Goal: Information Seeking & Learning: Learn about a topic

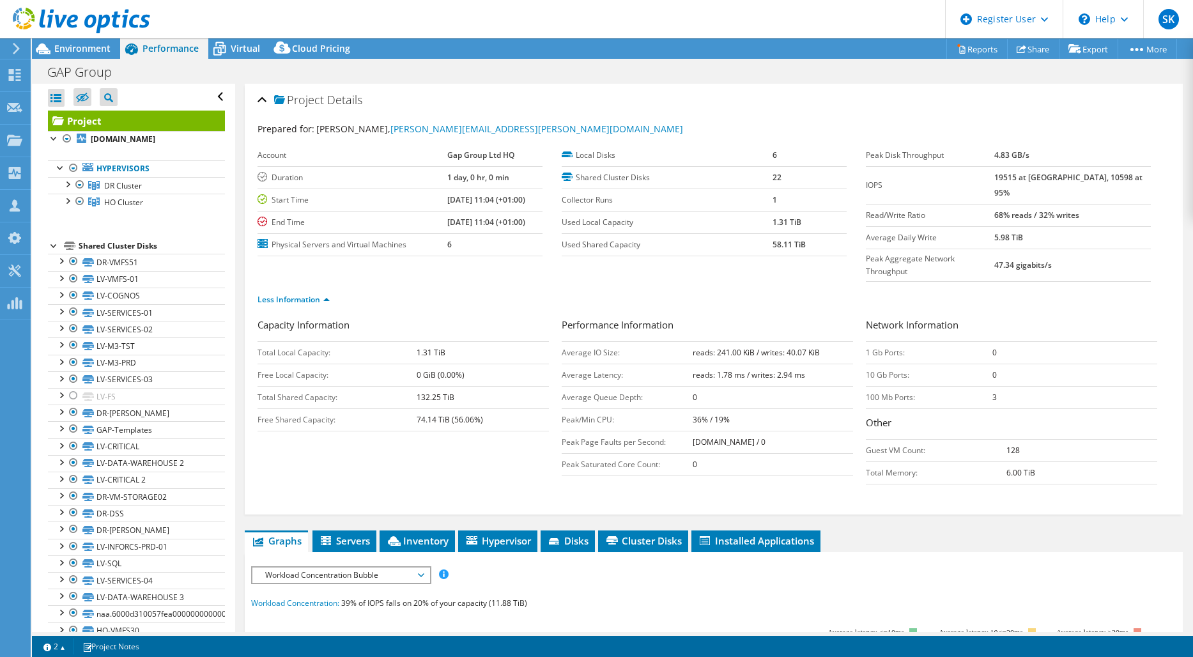
select select "EULondon"
select select "USD"
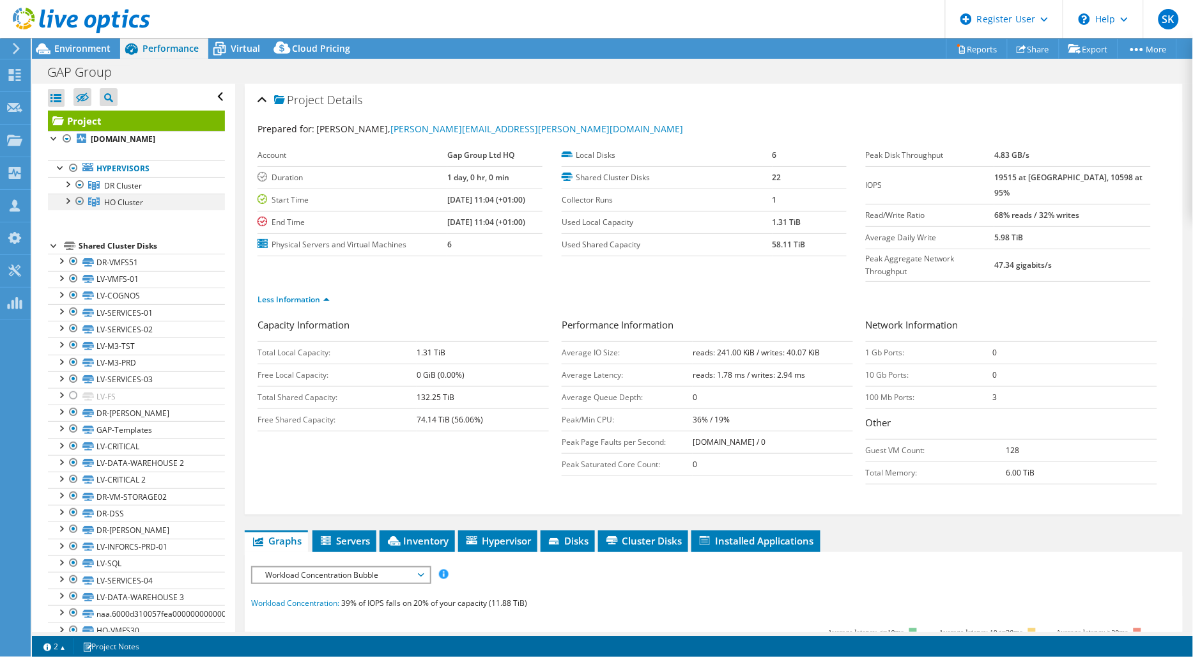
drag, startPoint x: 74, startPoint y: 200, endPoint x: 75, endPoint y: 208, distance: 7.7
click at [74, 200] on div at bounding box center [80, 201] width 13 height 15
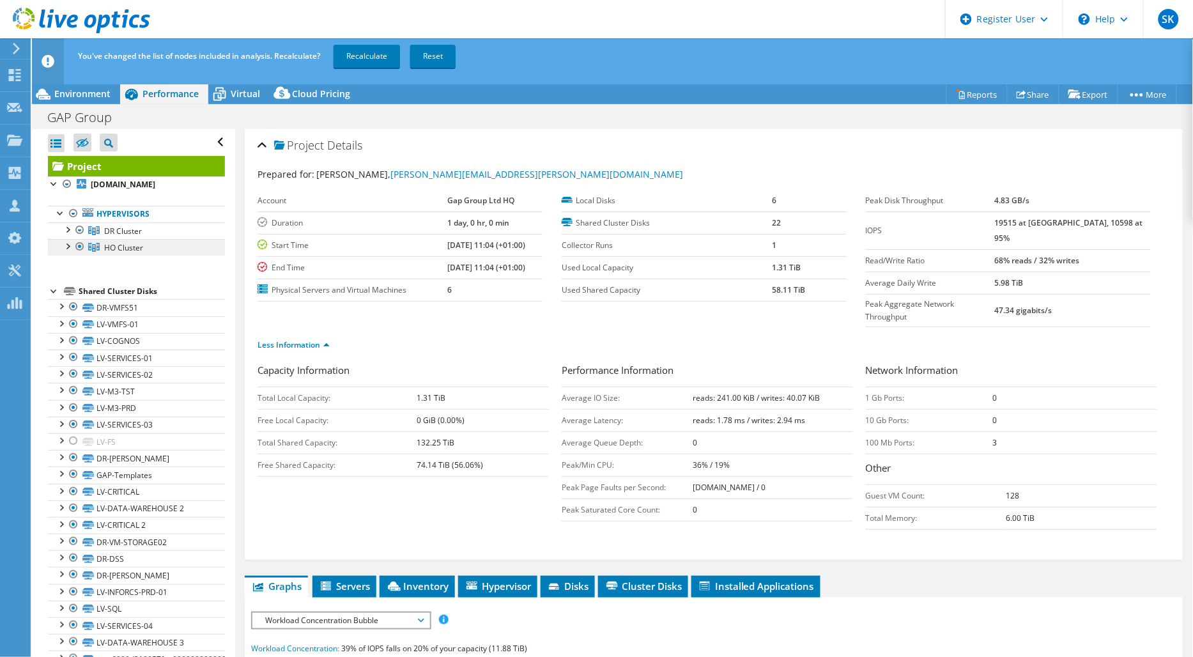
click at [98, 246] on icon at bounding box center [94, 247] width 12 height 9
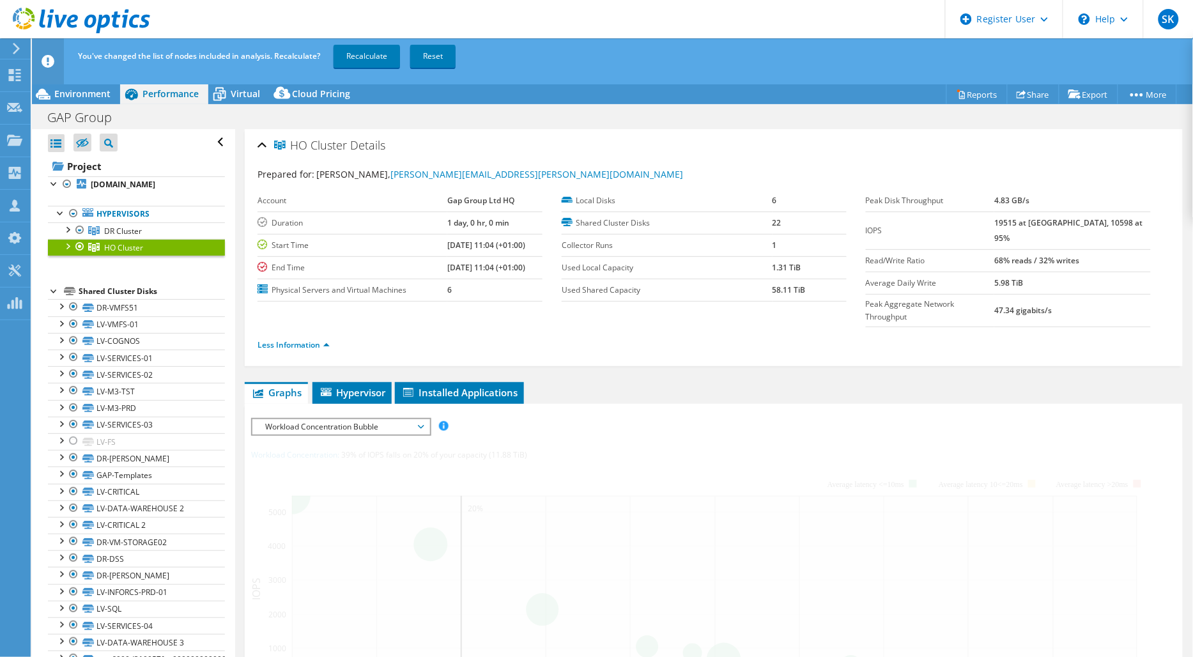
drag, startPoint x: 77, startPoint y: 246, endPoint x: 84, endPoint y: 251, distance: 7.8
click at [78, 247] on div at bounding box center [80, 246] width 13 height 15
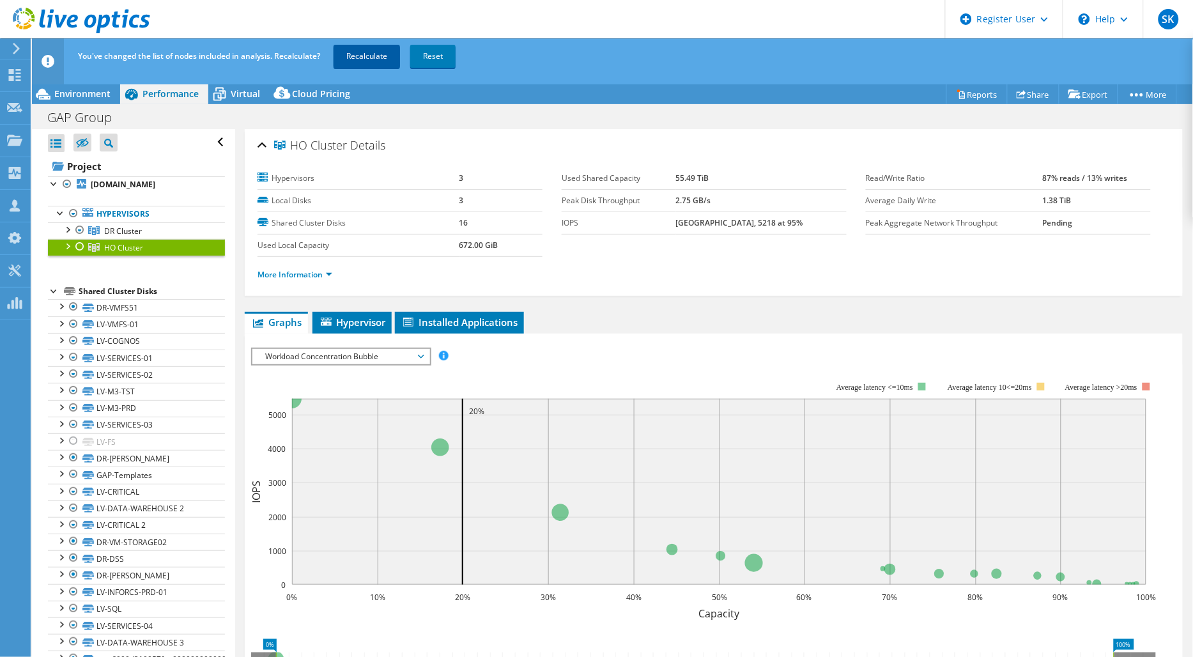
click at [381, 54] on link "Recalculate" at bounding box center [367, 56] width 66 height 23
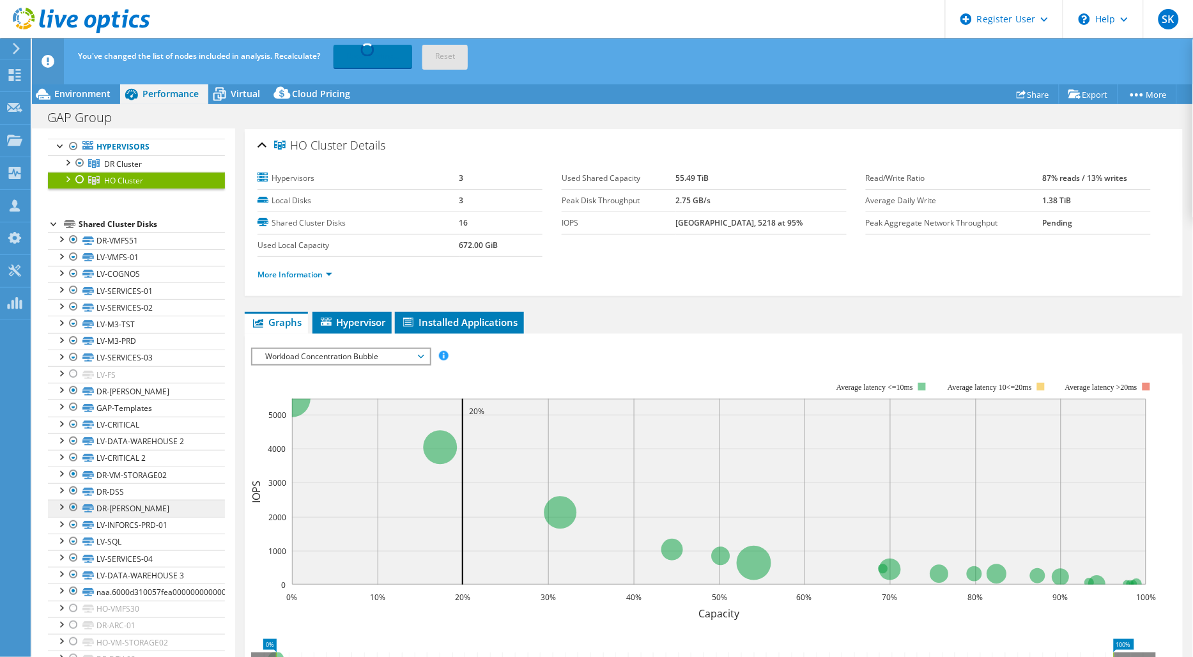
scroll to position [91, 0]
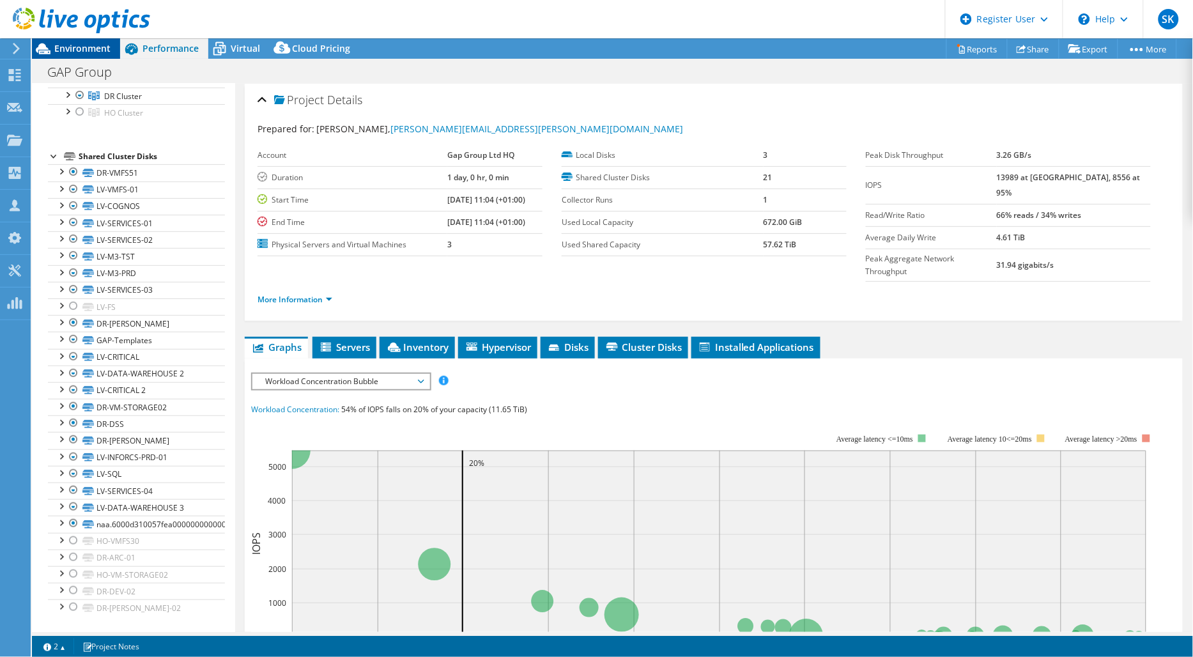
click at [69, 58] on div "Environment" at bounding box center [76, 48] width 88 height 20
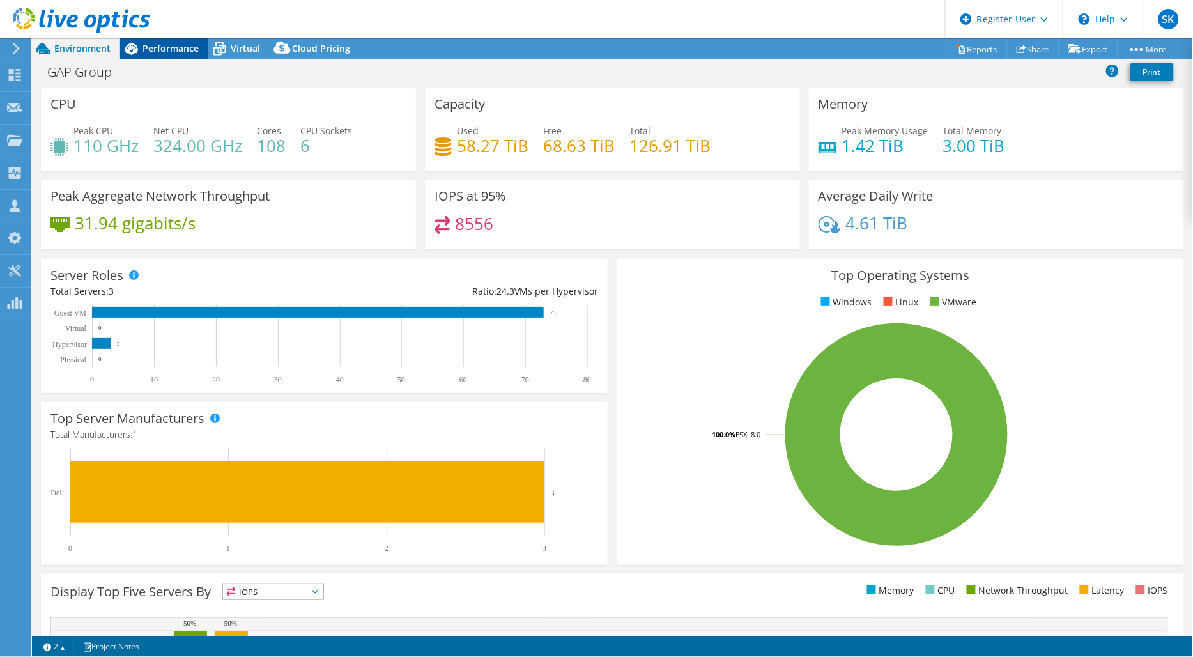
click at [183, 40] on div "Performance" at bounding box center [164, 48] width 88 height 20
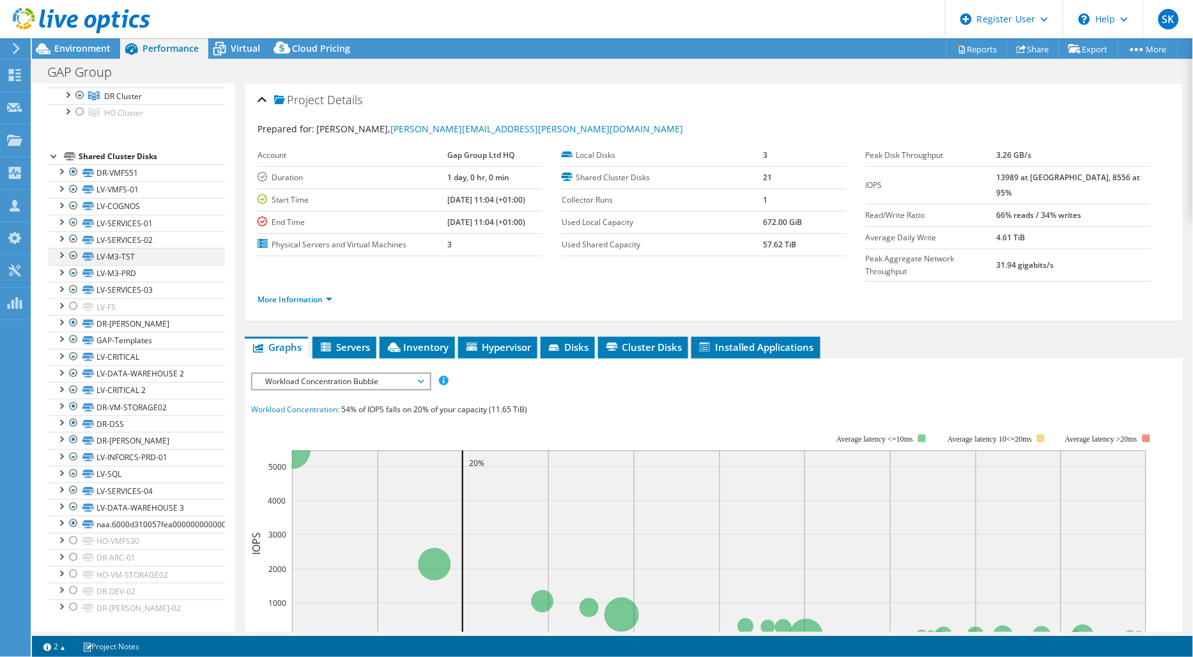
scroll to position [0, 0]
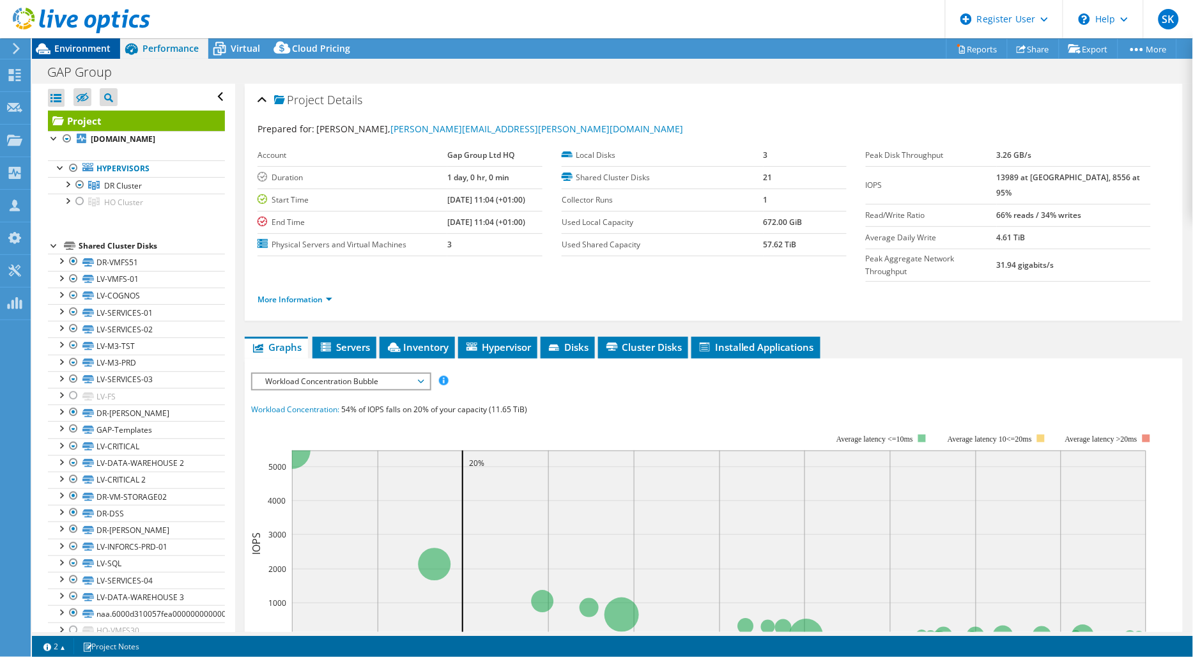
click at [81, 50] on span "Environment" at bounding box center [82, 48] width 56 height 12
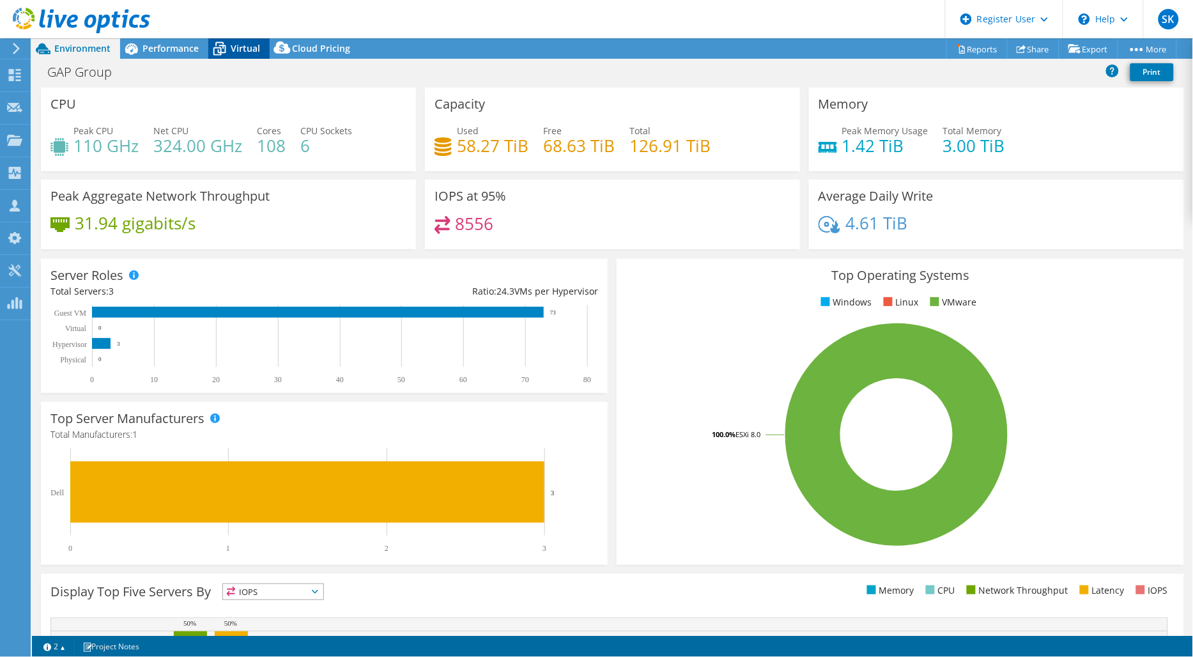
click at [244, 48] on span "Virtual" at bounding box center [245, 48] width 29 height 12
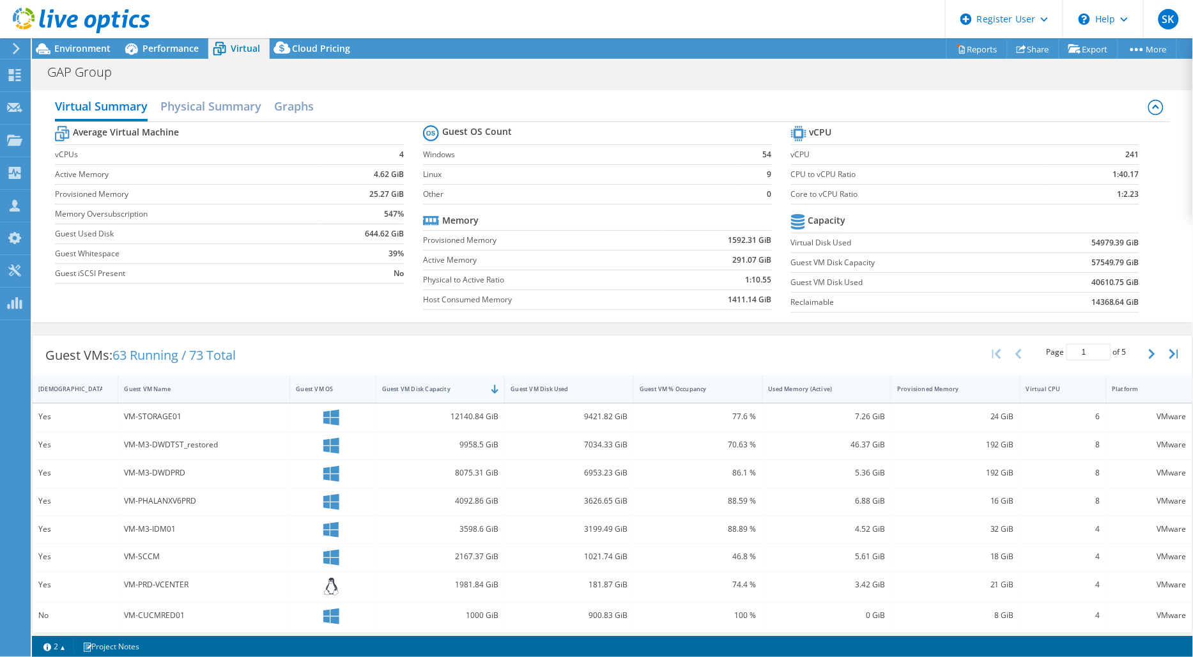
click at [412, 390] on div "Guest VM Disk Capacity" at bounding box center [433, 389] width 102 height 8
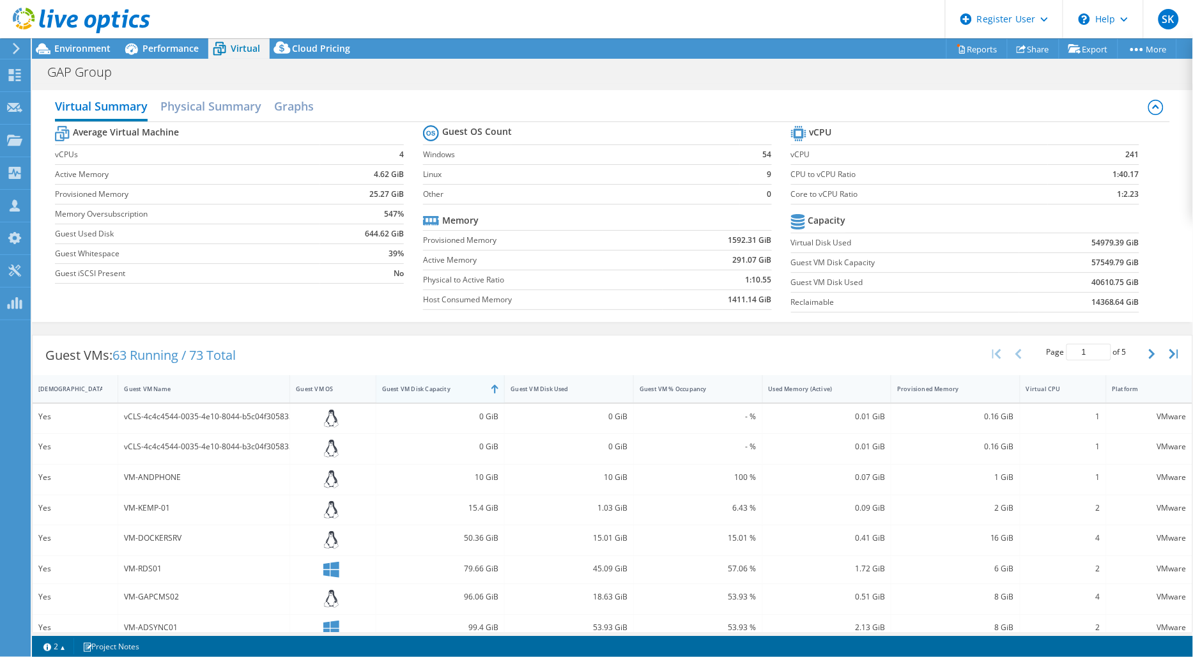
click at [430, 390] on div "Guest VM Disk Capacity" at bounding box center [433, 389] width 102 height 8
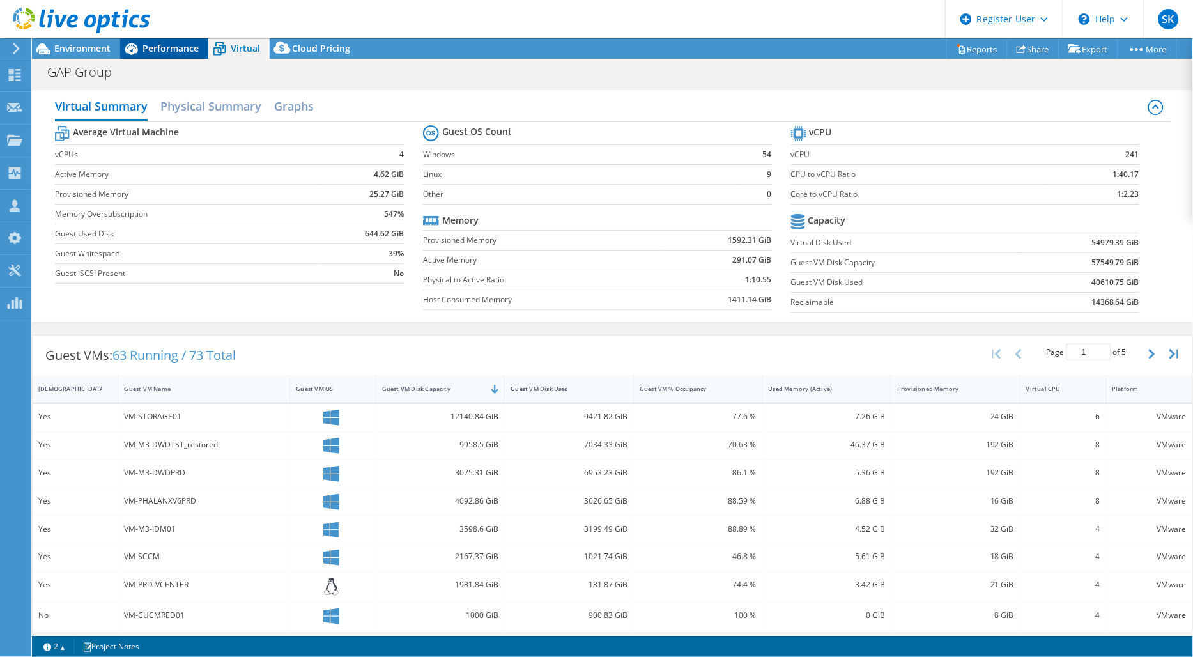
click at [169, 54] on span "Performance" at bounding box center [171, 48] width 56 height 12
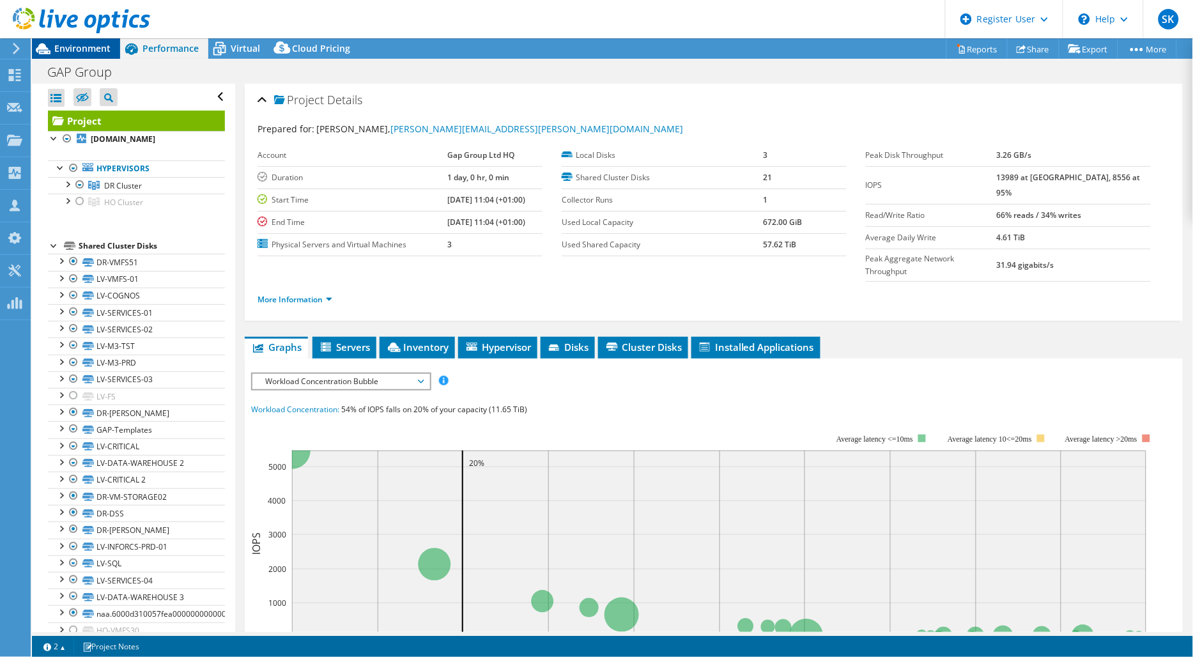
click at [74, 50] on span "Environment" at bounding box center [82, 48] width 56 height 12
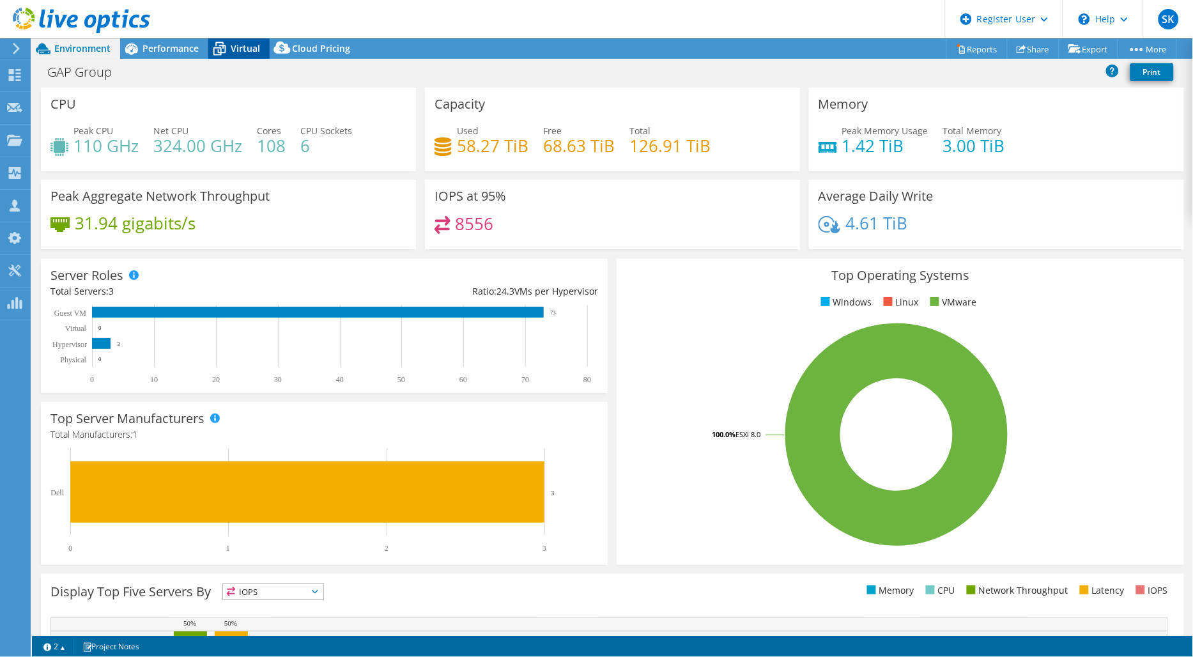
click at [237, 50] on span "Virtual" at bounding box center [245, 48] width 29 height 12
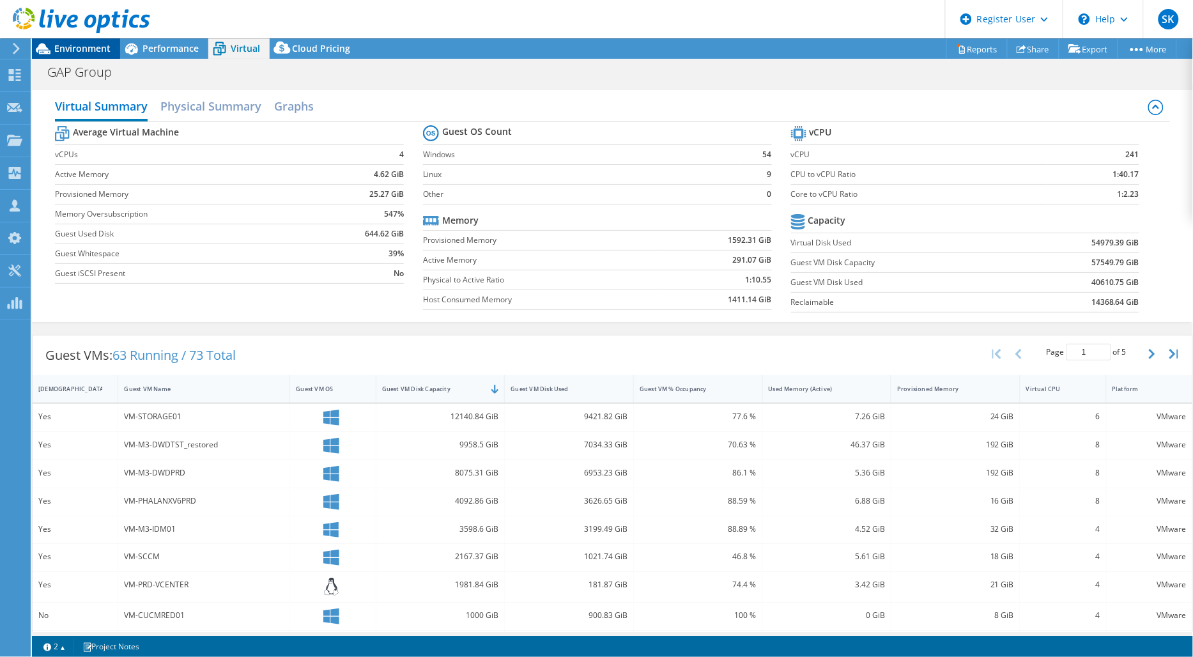
click at [70, 54] on span "Environment" at bounding box center [82, 48] width 56 height 12
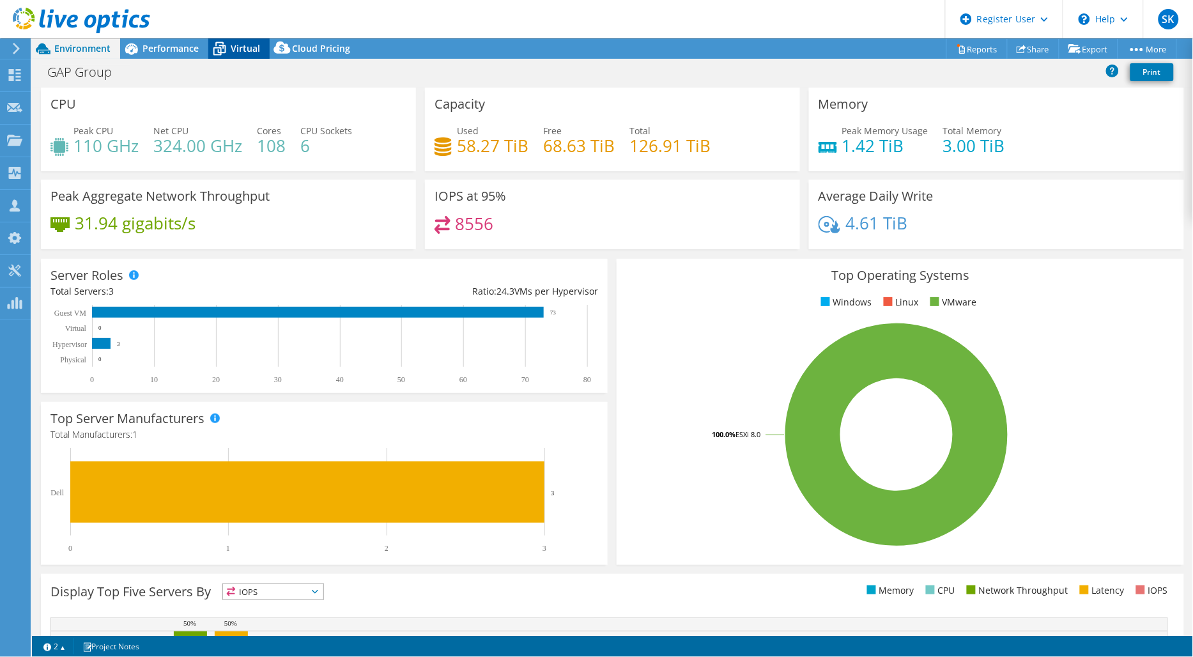
click at [242, 49] on span "Virtual" at bounding box center [245, 48] width 29 height 12
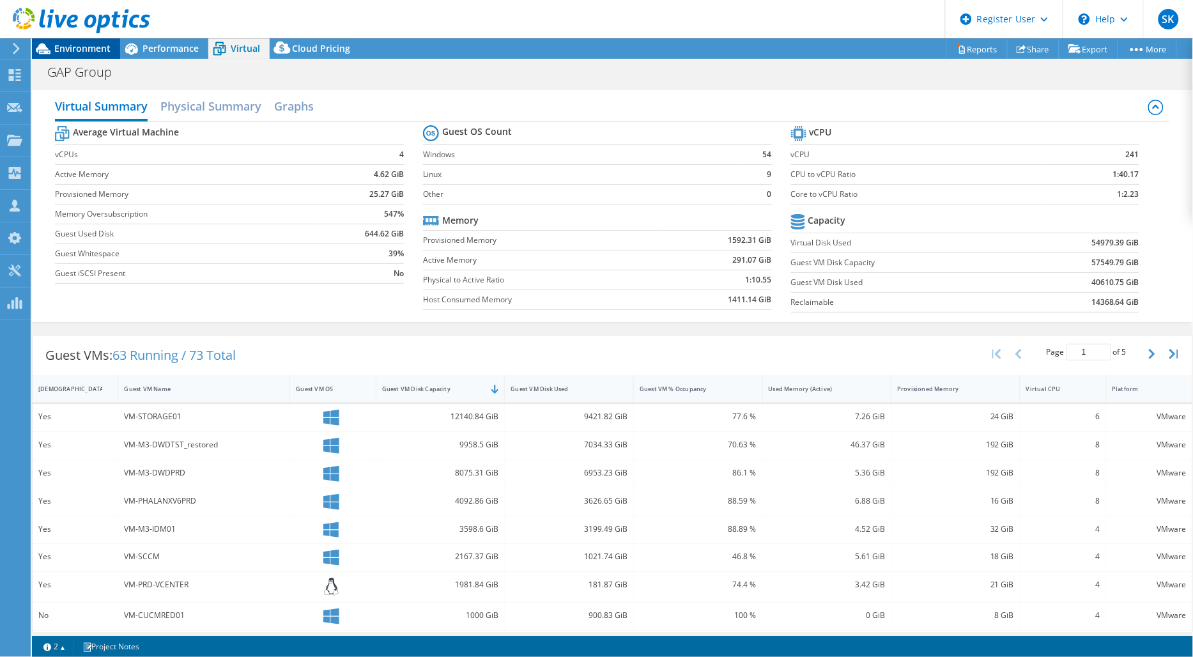
click at [43, 43] on icon at bounding box center [43, 49] width 22 height 22
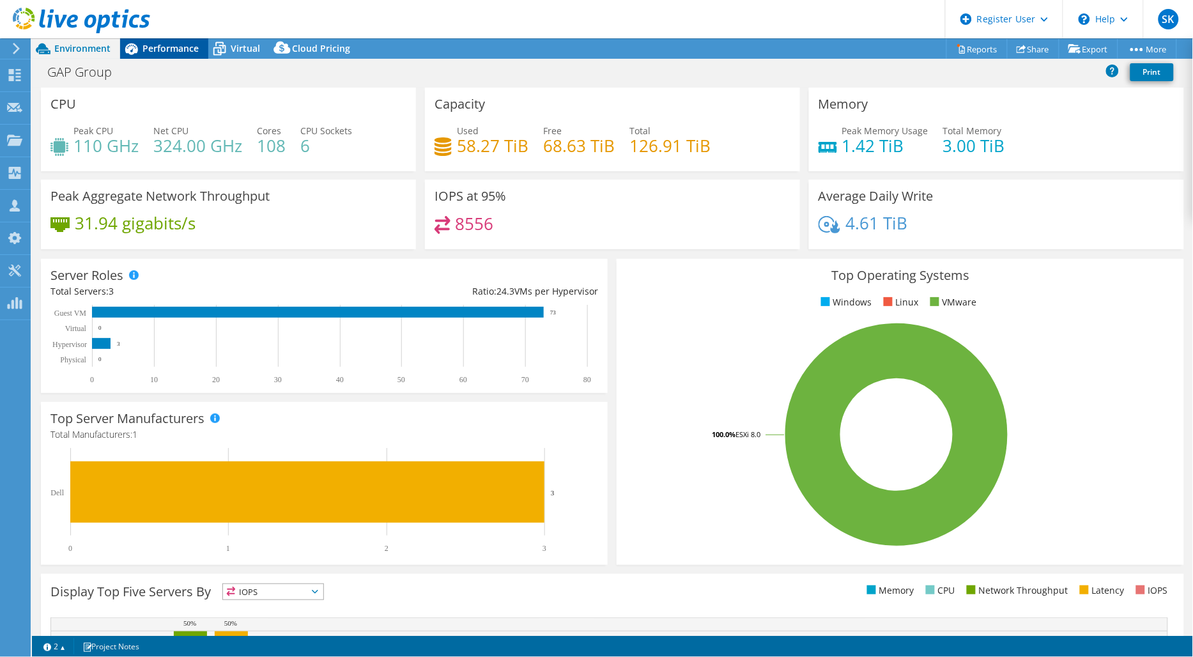
click at [190, 53] on span "Performance" at bounding box center [171, 48] width 56 height 12
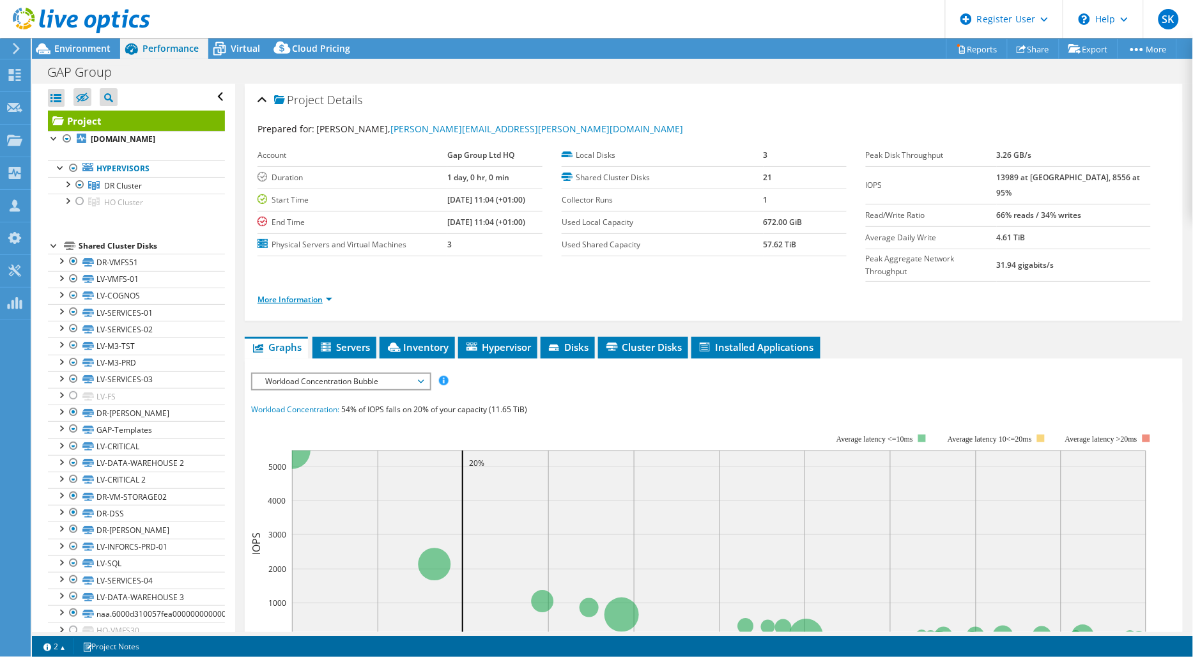
click at [329, 294] on link "More Information" at bounding box center [295, 299] width 75 height 11
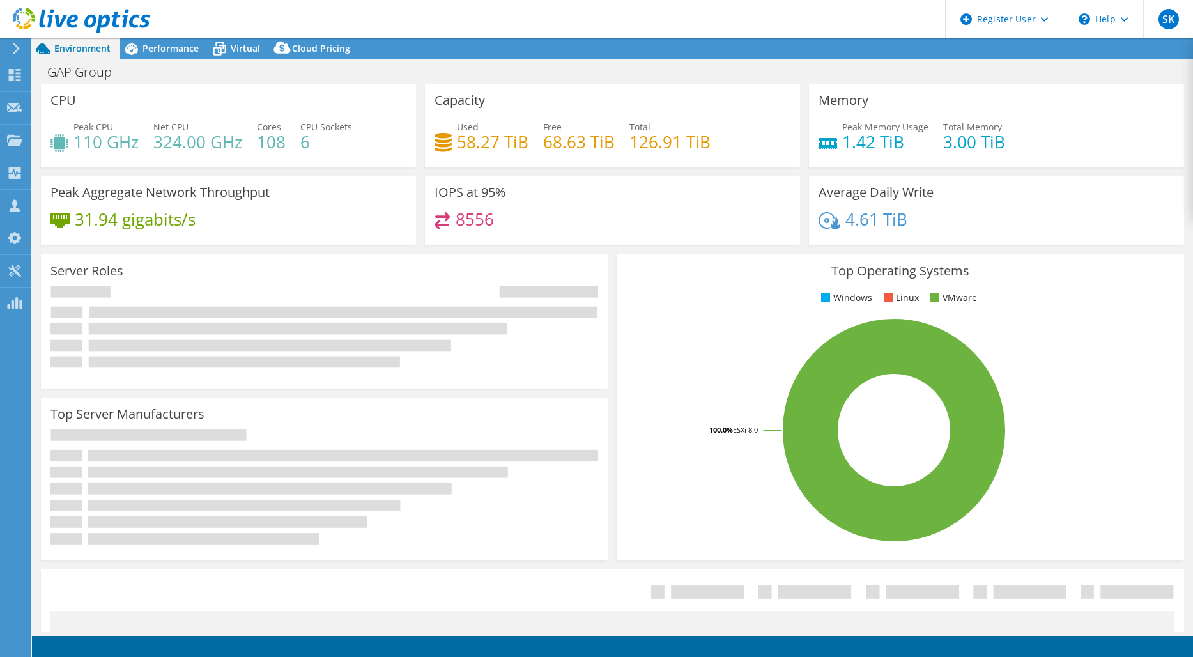
select select "EULondon"
select select "USD"
